Goal: Browse casually: Explore the website without a specific task or goal

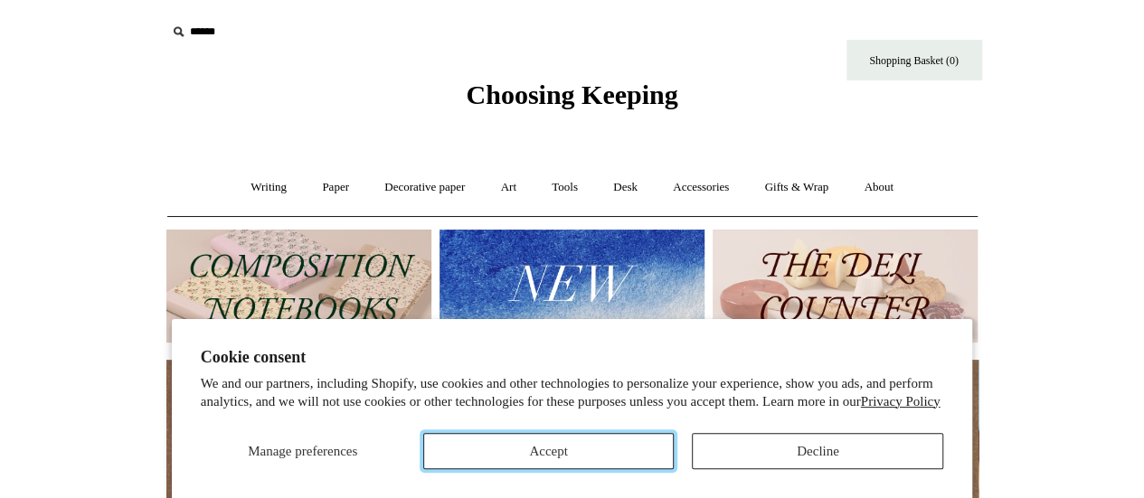
click at [497, 439] on button "Accept" at bounding box center [548, 451] width 251 height 36
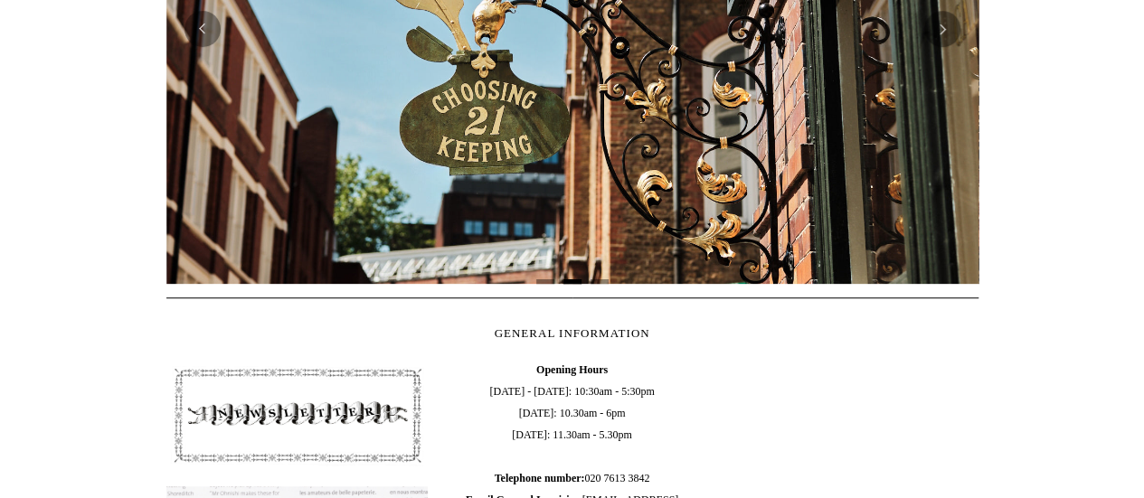
scroll to position [449, 0]
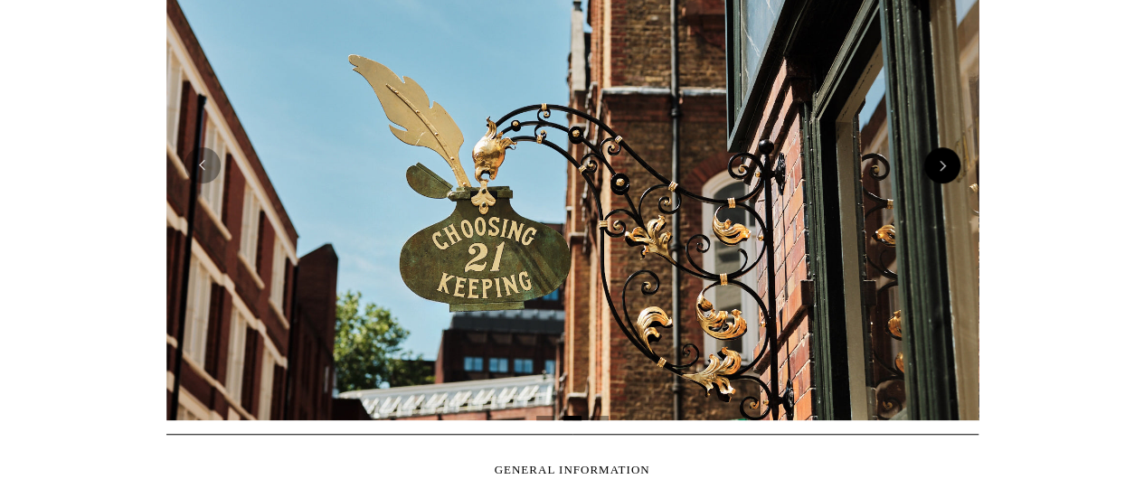
click at [942, 168] on button "Next" at bounding box center [942, 165] width 36 height 36
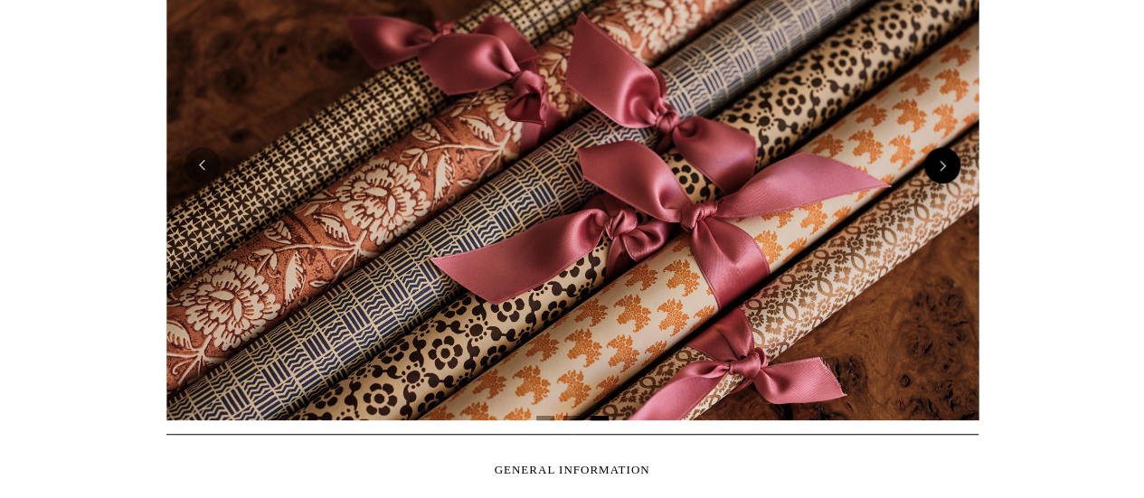
click at [942, 168] on button "Next" at bounding box center [942, 165] width 36 height 36
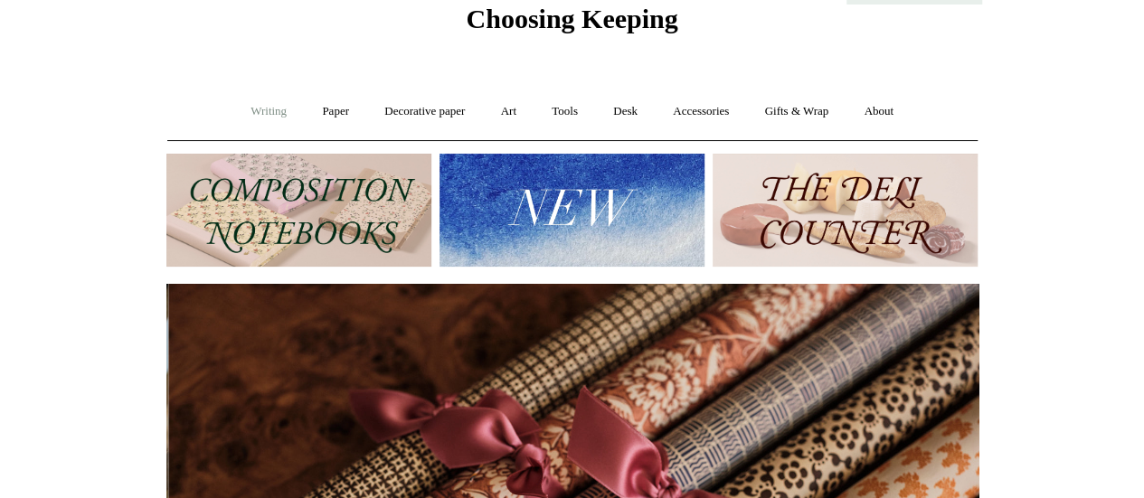
scroll to position [0, 1624]
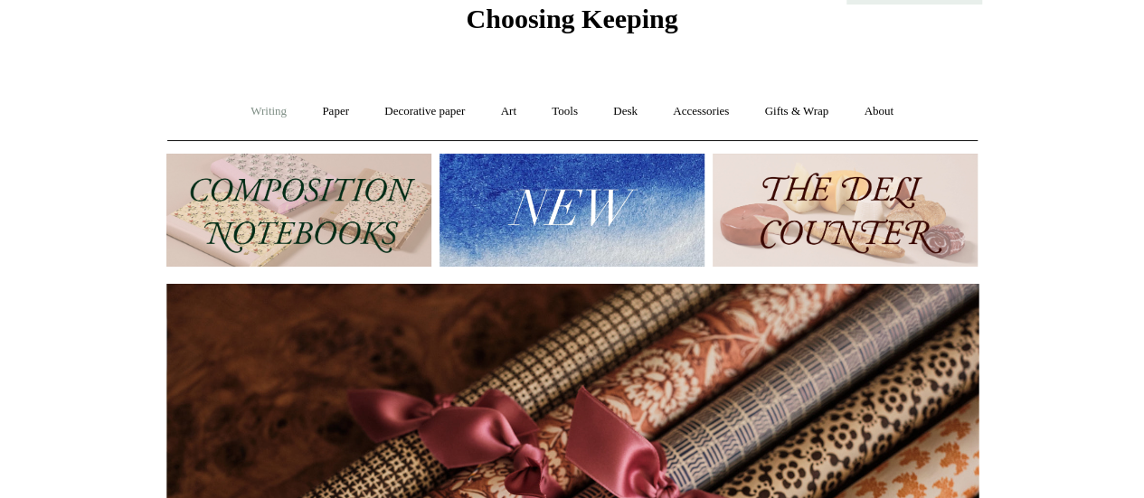
click at [242, 112] on link "Writing +" at bounding box center [268, 112] width 69 height 48
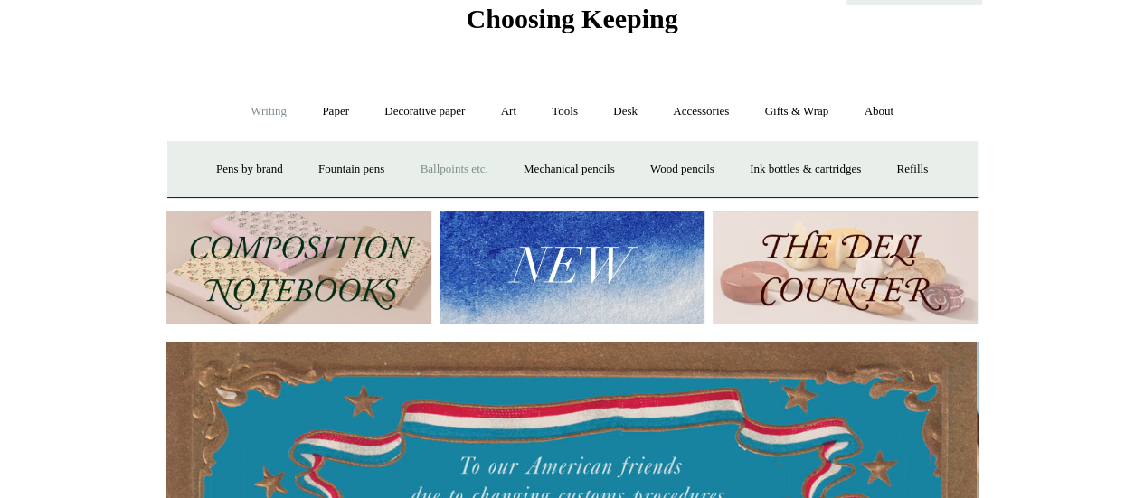
scroll to position [0, 0]
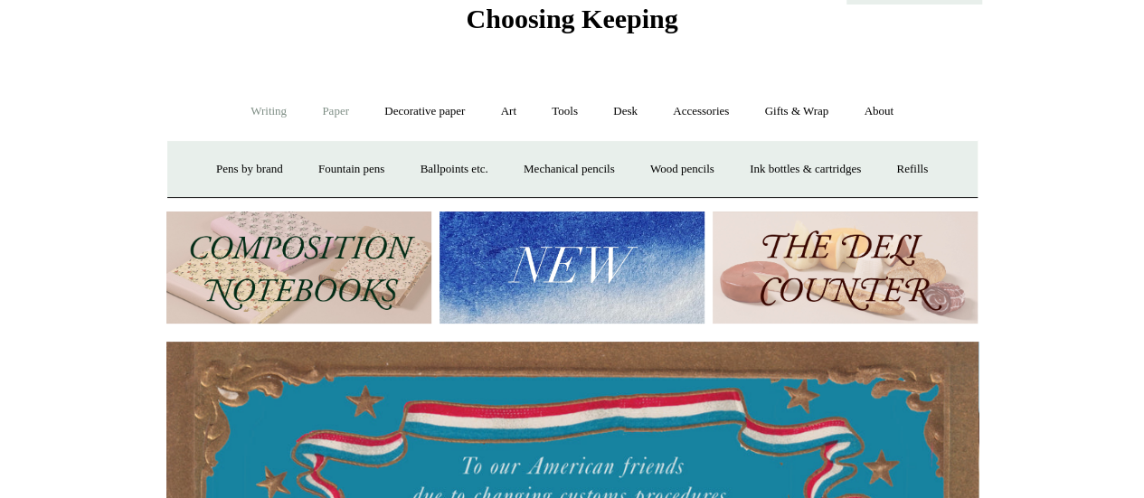
click at [324, 108] on link "Paper +" at bounding box center [336, 112] width 60 height 48
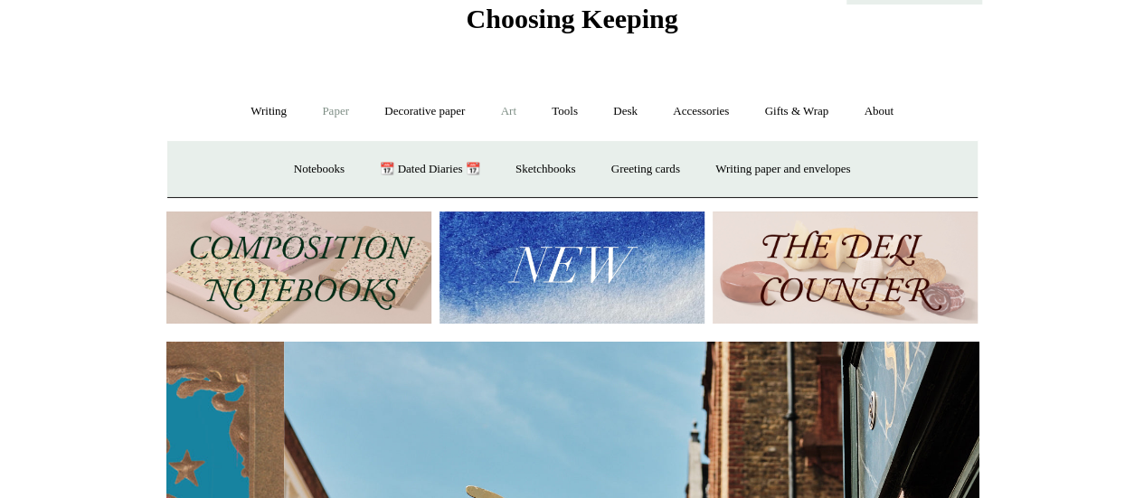
click at [506, 108] on link "Art +" at bounding box center [509, 112] width 48 height 48
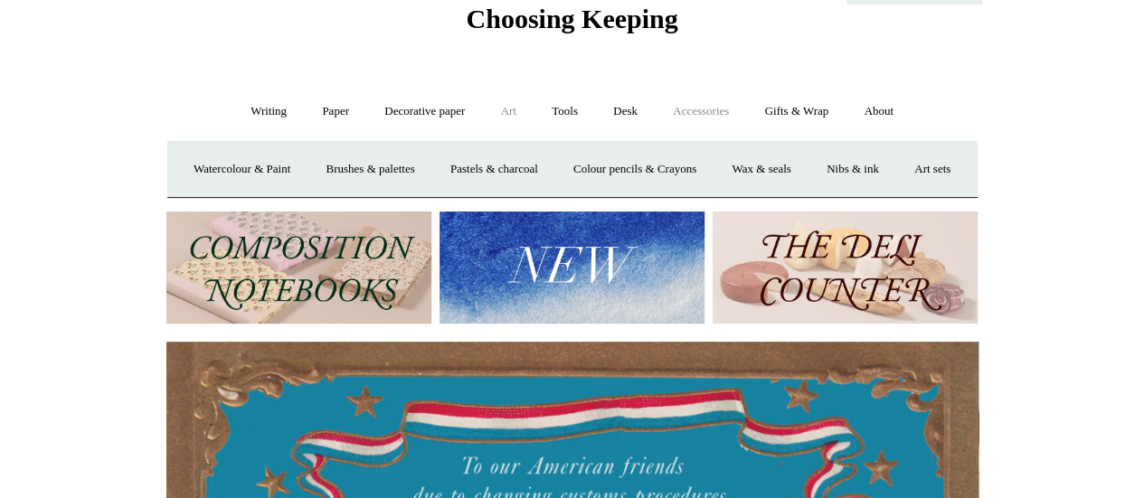
click at [711, 101] on link "Accessories +" at bounding box center [700, 112] width 89 height 48
click at [711, 101] on link "Accessories -" at bounding box center [700, 112] width 89 height 48
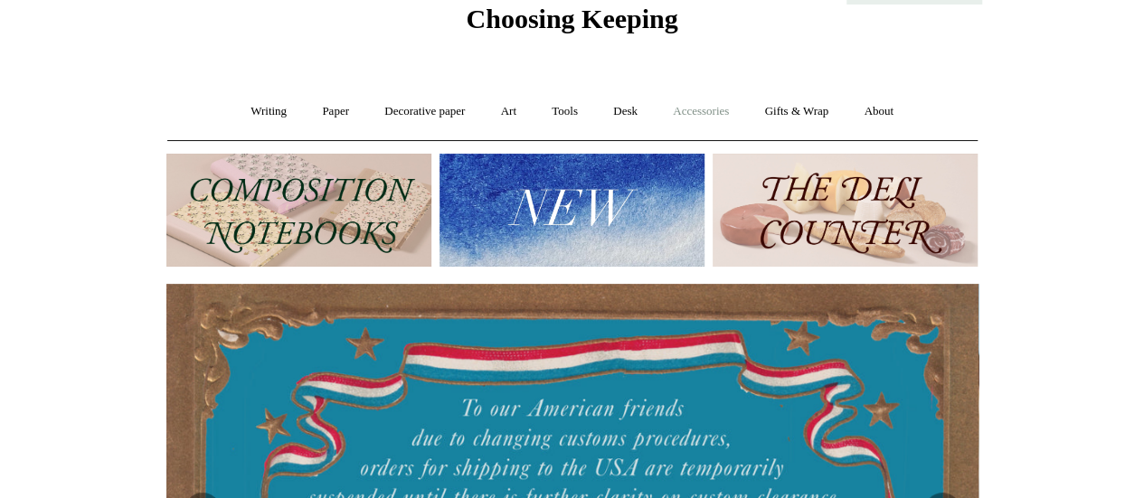
click at [711, 101] on link "Accessories +" at bounding box center [700, 112] width 89 height 48
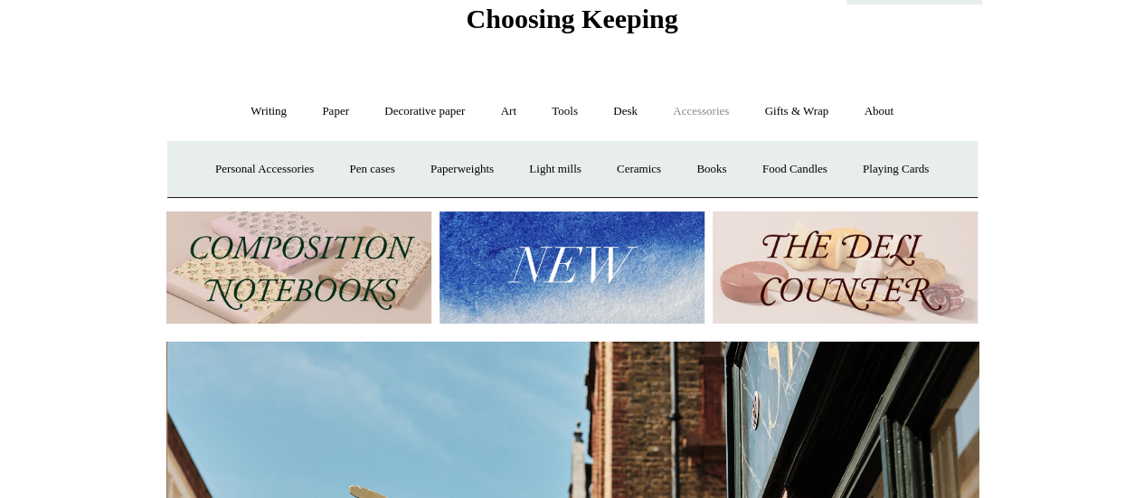
scroll to position [0, 812]
